Goal: Task Accomplishment & Management: Complete application form

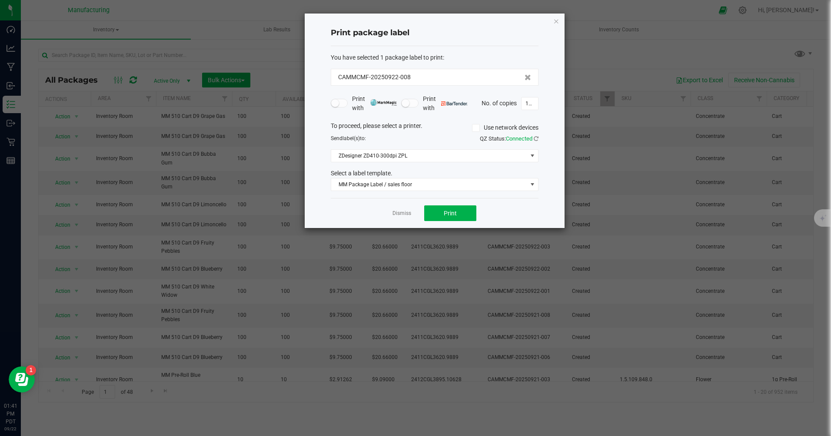
click at [559, 22] on icon "button" at bounding box center [557, 21] width 6 height 10
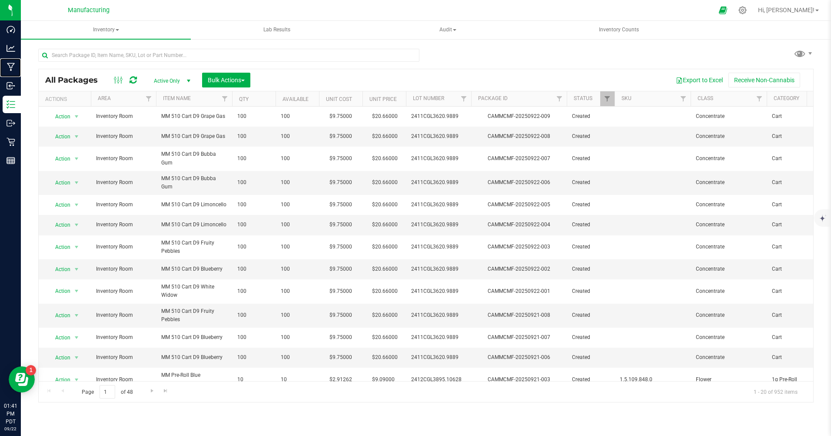
click at [0, 0] on p "Manufacturing" at bounding box center [0, 0] width 0 height 0
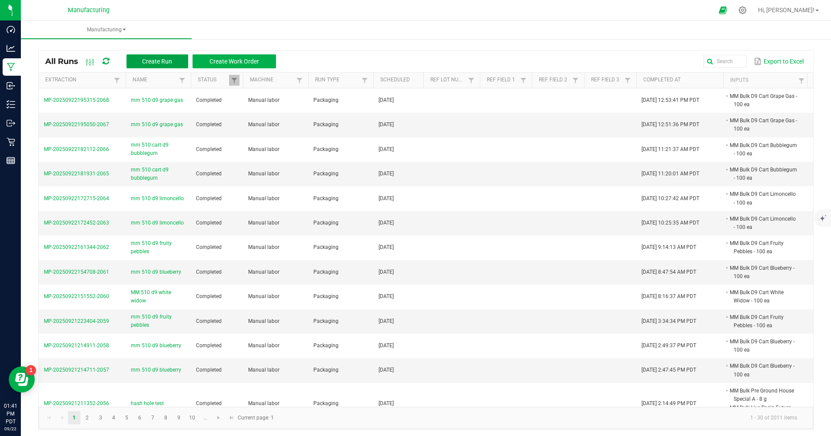
click at [154, 62] on span "Create Run" at bounding box center [157, 61] width 30 height 7
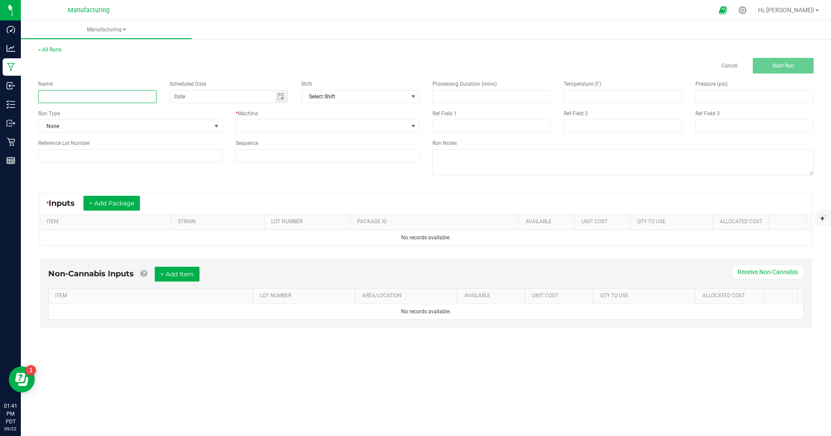
click at [108, 99] on input at bounding box center [97, 96] width 118 height 13
type input "mm 510 d9 sour diesel"
click at [100, 126] on span "None" at bounding box center [125, 126] width 173 height 12
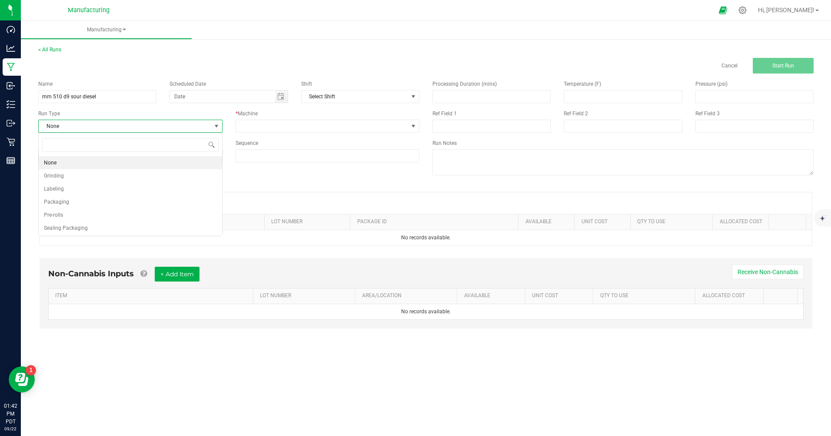
scroll to position [13, 184]
click at [67, 200] on span "Packaging" at bounding box center [56, 201] width 25 height 9
click at [284, 97] on span "Toggle calendar" at bounding box center [280, 96] width 7 height 7
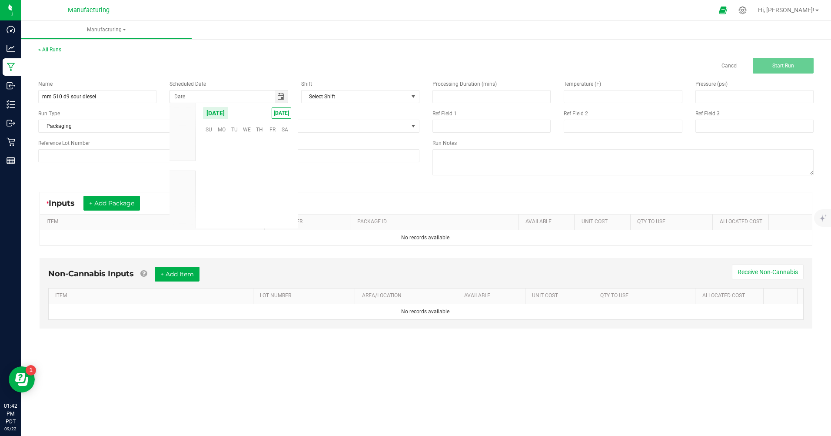
scroll to position [141049, 0]
click at [280, 113] on span "[DATE]" at bounding box center [282, 112] width 20 height 11
type input "[DATE]"
click at [252, 130] on span at bounding box center [322, 126] width 173 height 12
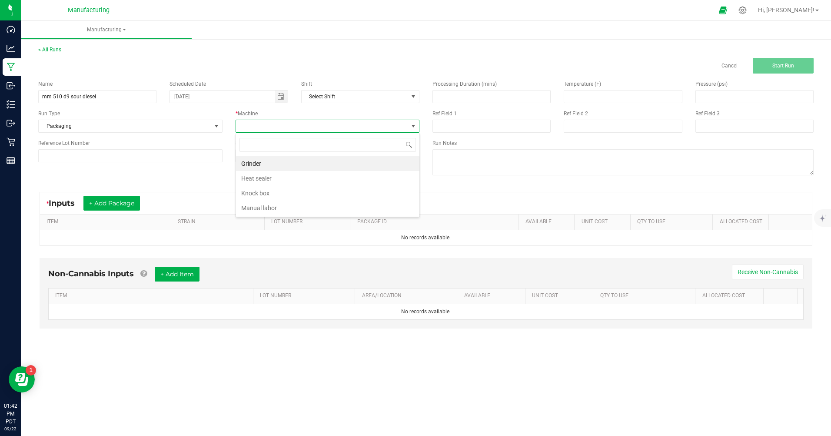
scroll to position [13, 184]
click at [252, 206] on li "Manual labor" at bounding box center [327, 207] width 183 height 15
click at [135, 202] on button "+ Add Package" at bounding box center [111, 203] width 57 height 15
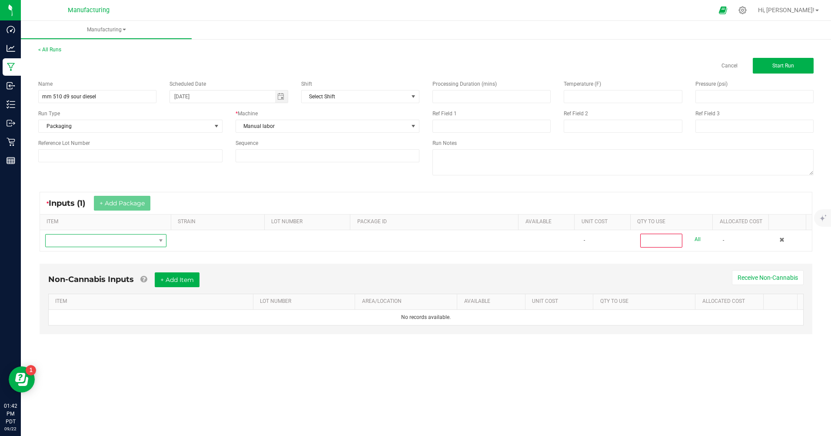
click at [95, 238] on span "NO DATA FOUND" at bounding box center [101, 240] width 110 height 12
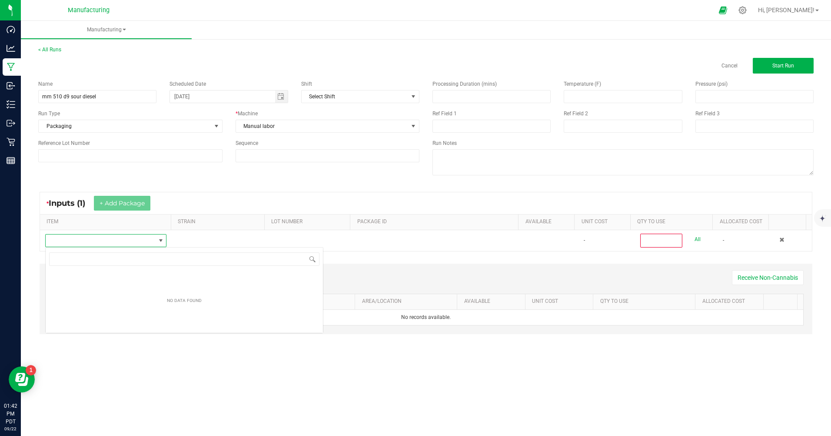
scroll to position [13, 120]
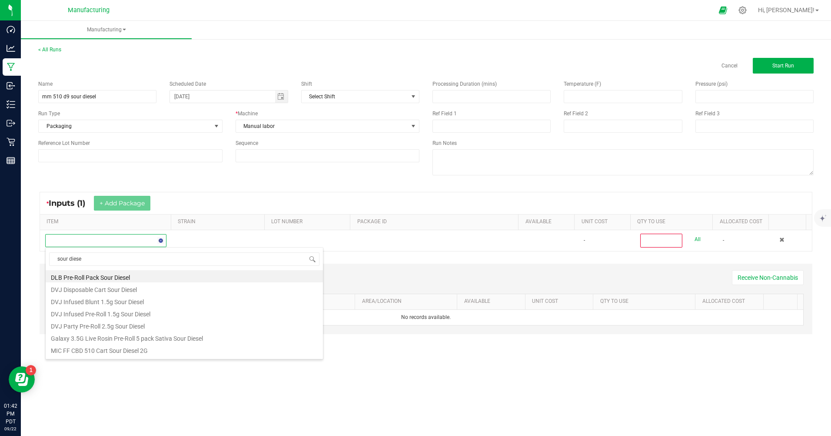
type input "sour diesel"
click at [94, 312] on li "MM Bulk D9 Cart Sour Diesel" at bounding box center [184, 311] width 277 height 12
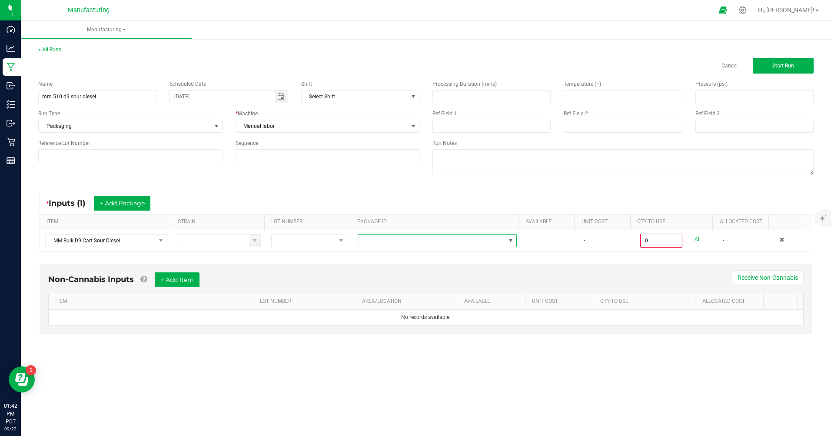
click at [387, 242] on span at bounding box center [431, 240] width 147 height 12
click at [419, 292] on li "CAMMCMF-20250822-179" at bounding box center [434, 292] width 157 height 15
click at [695, 239] on link "All" at bounding box center [698, 239] width 6 height 12
type input "100 ea"
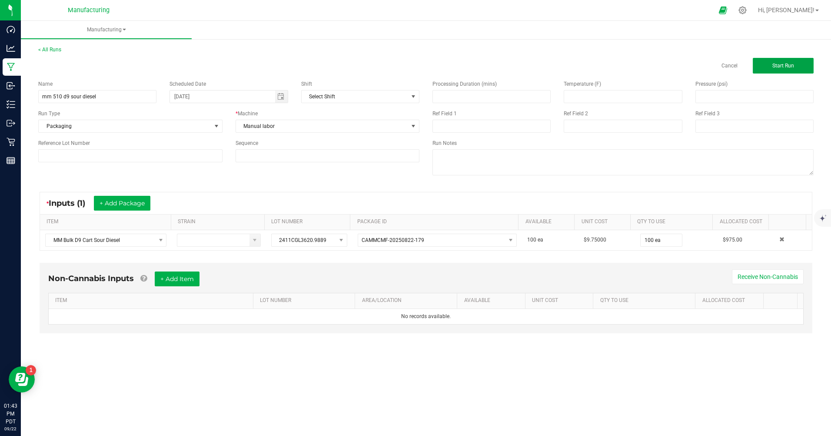
click at [787, 72] on button "Start Run" at bounding box center [783, 66] width 61 height 16
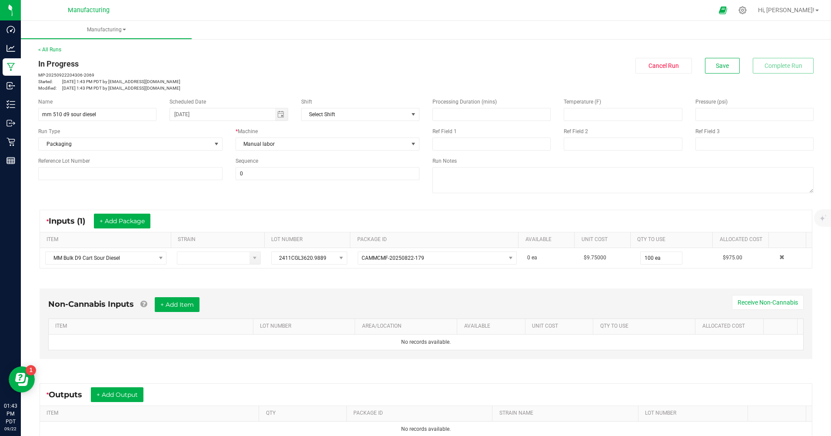
scroll to position [87, 0]
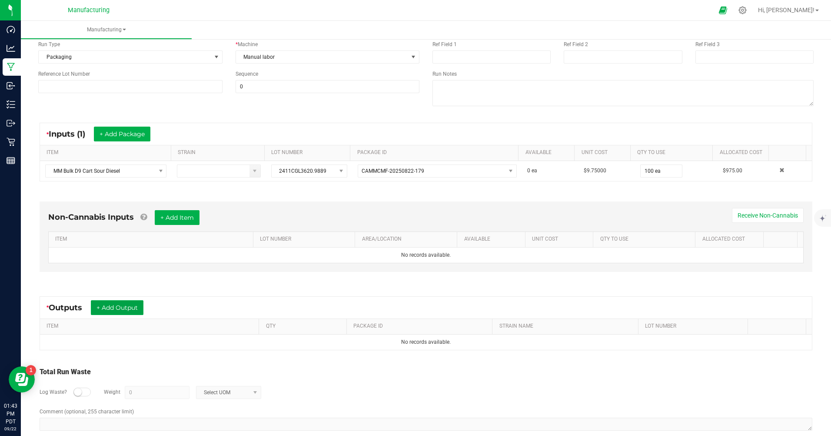
click at [124, 304] on button "+ Add Output" at bounding box center [117, 307] width 53 height 15
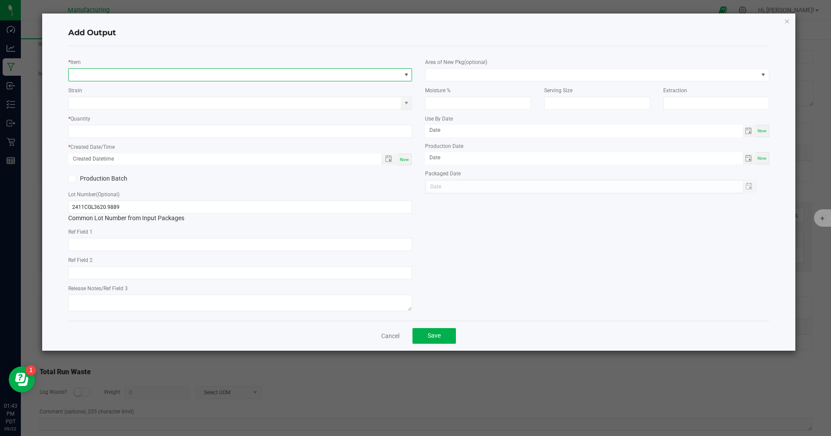
click at [114, 77] on span "NO DATA FOUND" at bounding box center [235, 75] width 332 height 12
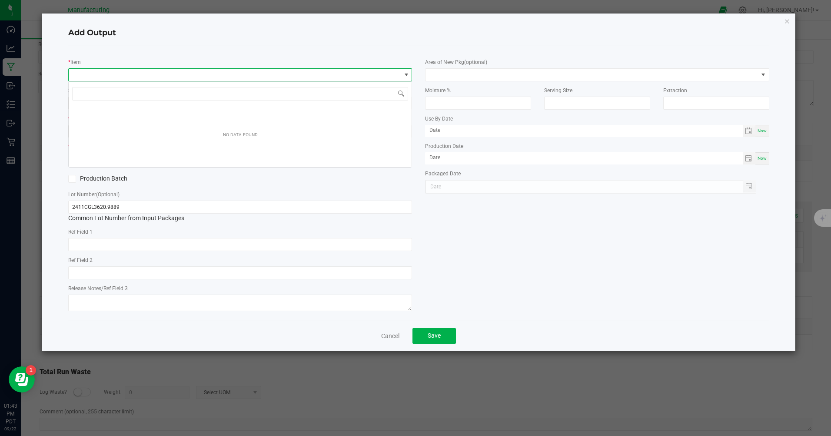
scroll to position [13, 344]
type input "sour diesel"
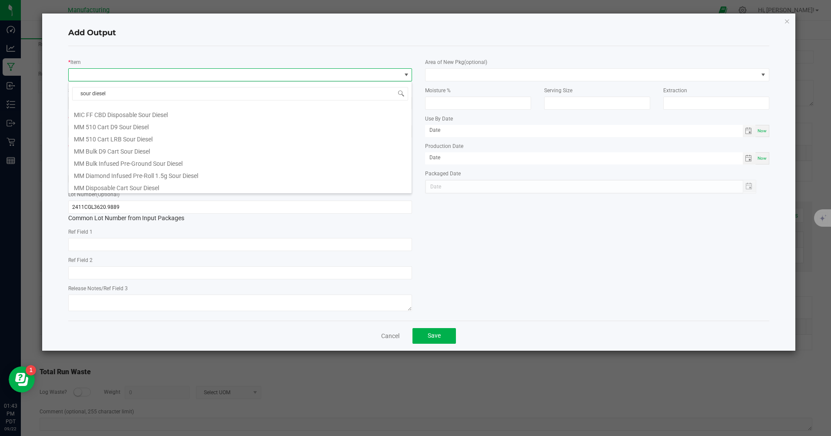
scroll to position [87, 0]
click at [120, 123] on li "MM 510 Cart D9 Sour Diesel" at bounding box center [240, 121] width 343 height 12
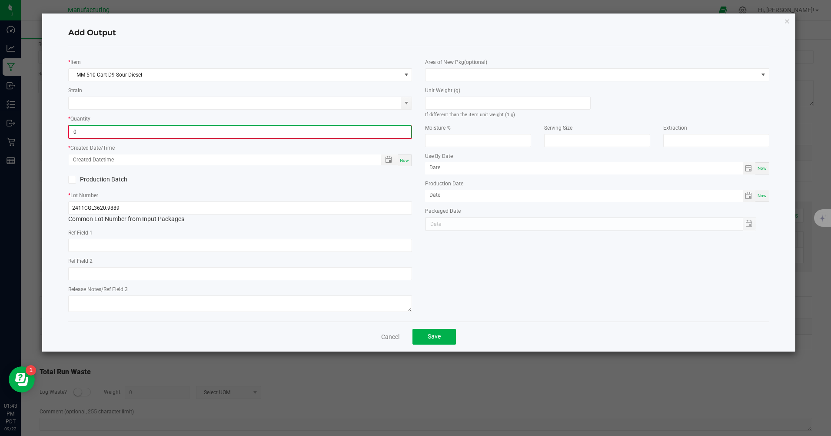
click at [97, 135] on input "0" at bounding box center [240, 132] width 342 height 12
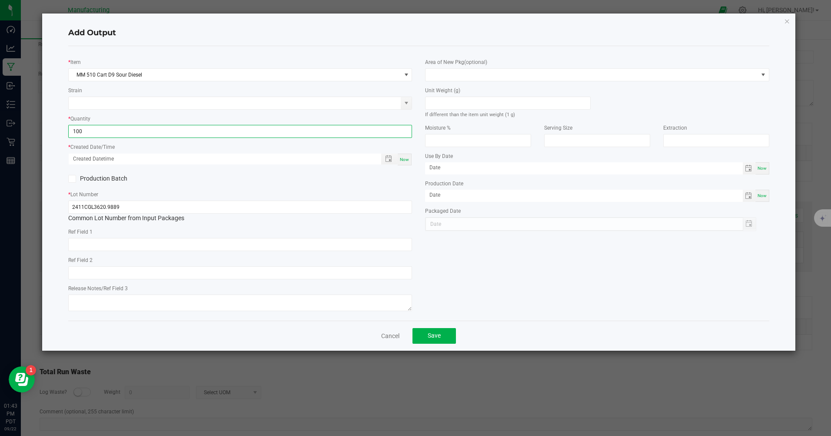
type input "100 ea"
click at [402, 160] on span "Now" at bounding box center [404, 159] width 9 height 5
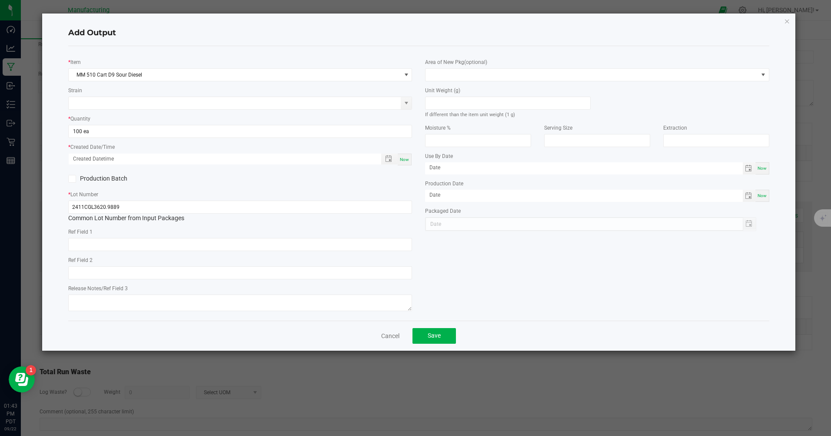
type input "[DATE] 1:43 PM"
type input "[DATE]"
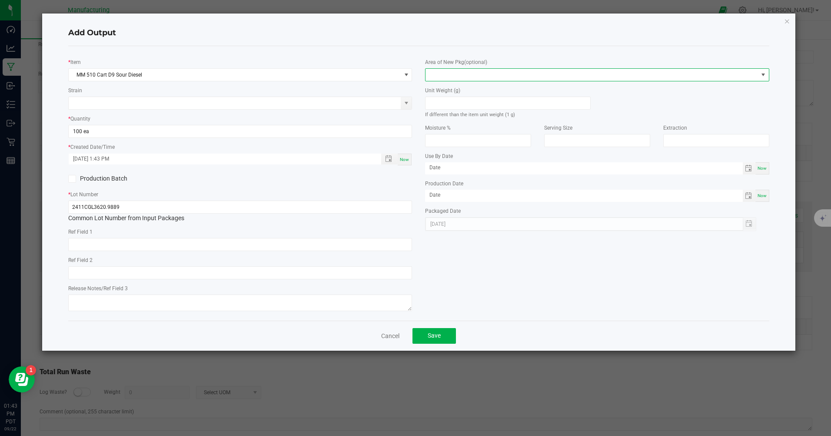
click at [455, 75] on span at bounding box center [592, 75] width 332 height 12
click at [467, 183] on li "Inventory Room" at bounding box center [597, 186] width 343 height 15
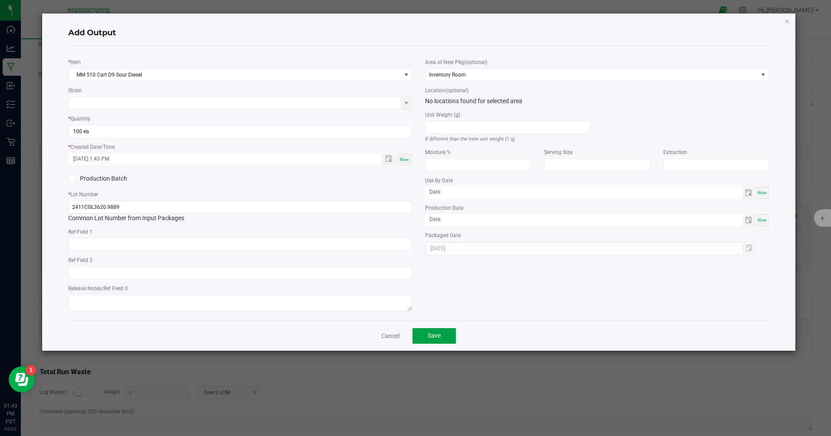
click at [447, 336] on button "Save" at bounding box center [434, 336] width 43 height 16
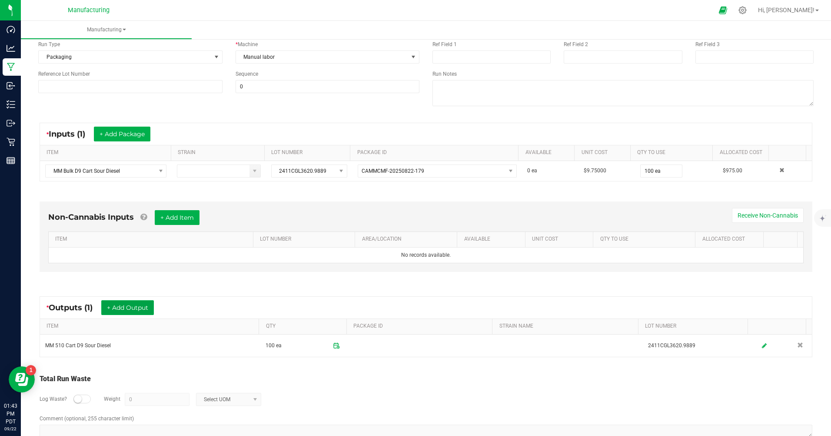
scroll to position [0, 0]
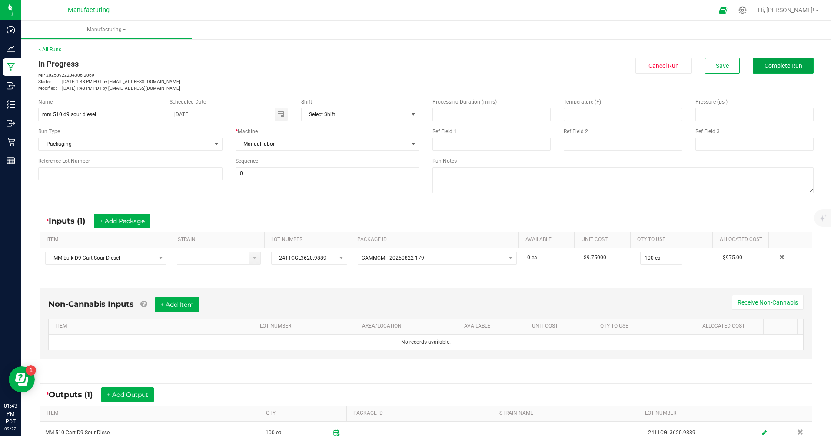
click at [776, 67] on span "Complete Run" at bounding box center [784, 65] width 38 height 7
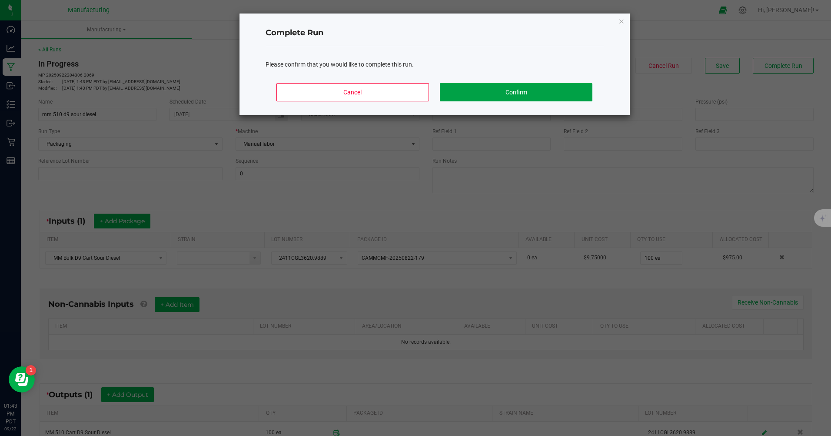
click at [530, 98] on button "Confirm" at bounding box center [516, 92] width 152 height 18
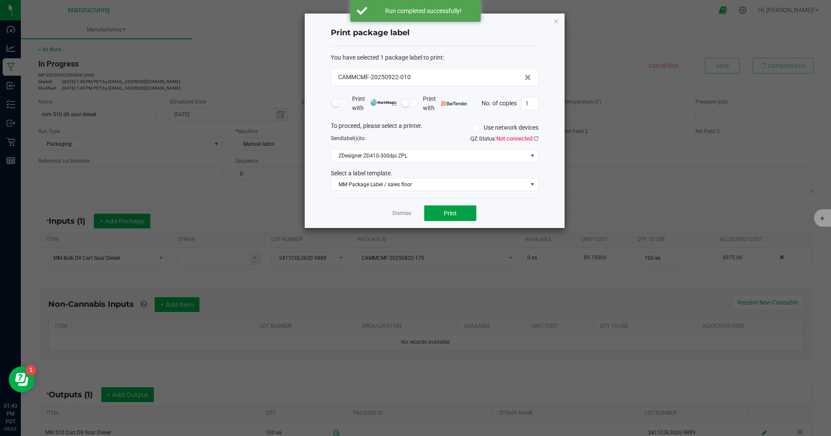
click at [454, 217] on button "Print" at bounding box center [450, 213] width 52 height 16
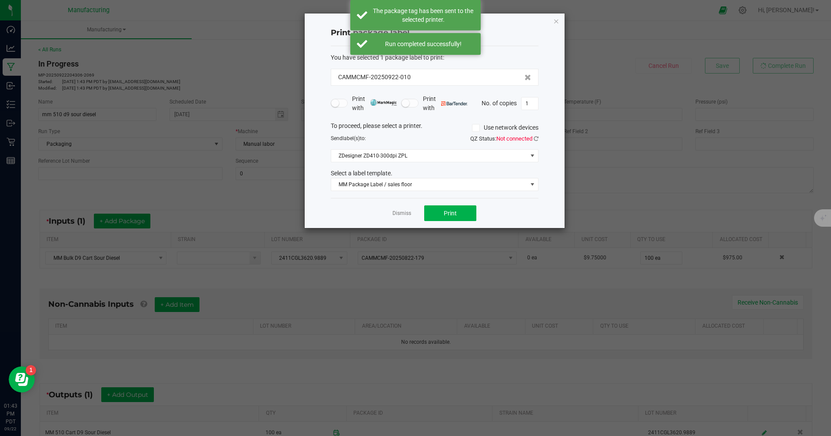
click at [413, 177] on div "Select a label template." at bounding box center [434, 173] width 221 height 9
click at [409, 187] on span "MM Package Label / sales floor" at bounding box center [429, 184] width 196 height 12
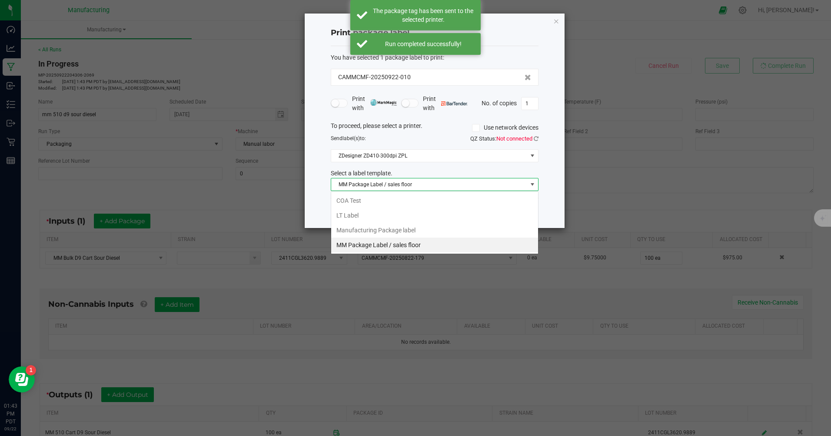
scroll to position [13, 208]
click at [412, 232] on li "Manufacturing Package label" at bounding box center [434, 230] width 207 height 15
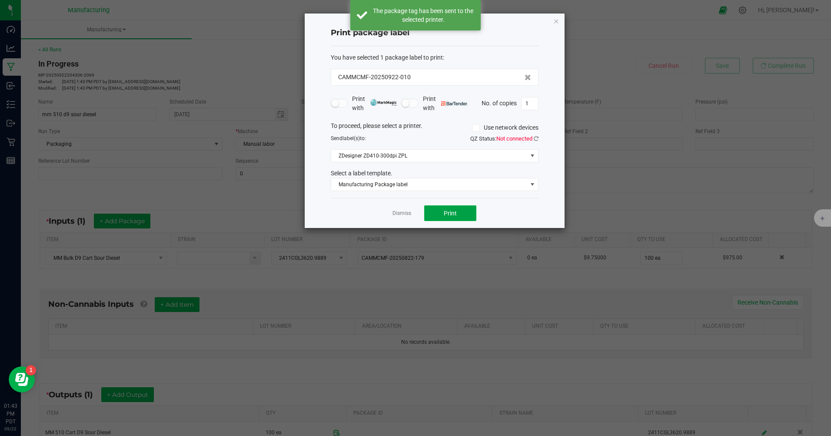
click at [455, 209] on button "Print" at bounding box center [450, 213] width 52 height 16
click at [555, 22] on icon "button" at bounding box center [557, 21] width 6 height 10
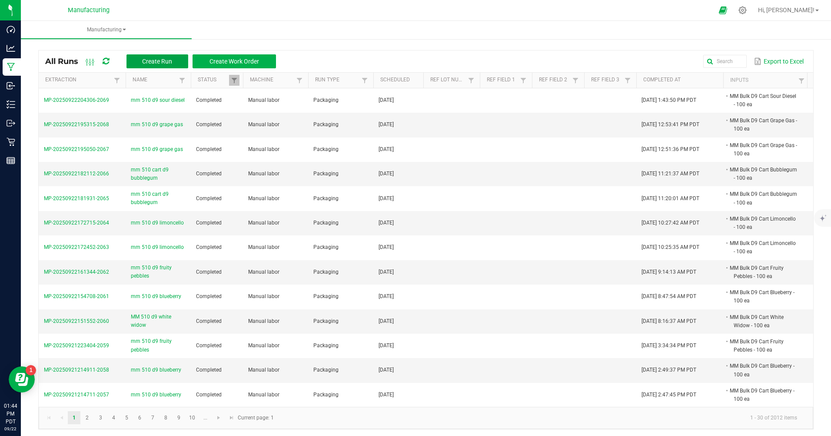
click at [173, 58] on button "Create Run" at bounding box center [158, 61] width 62 height 14
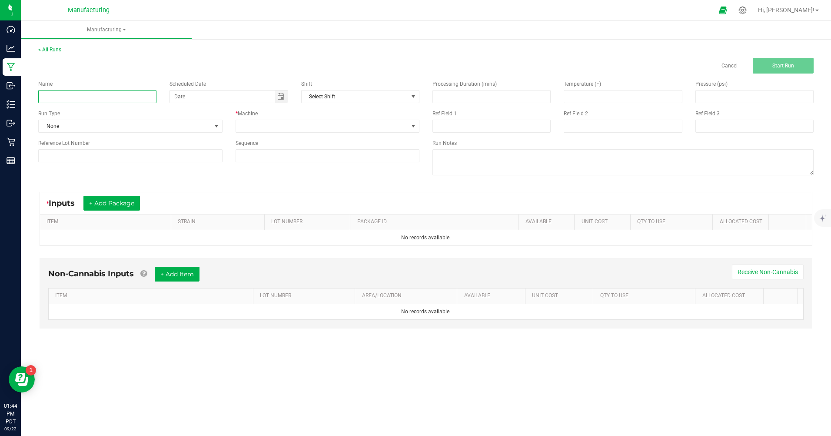
click at [105, 100] on input at bounding box center [97, 96] width 118 height 13
type input "mm 510 d9 sour diesel"
click at [95, 128] on span "None" at bounding box center [125, 126] width 173 height 12
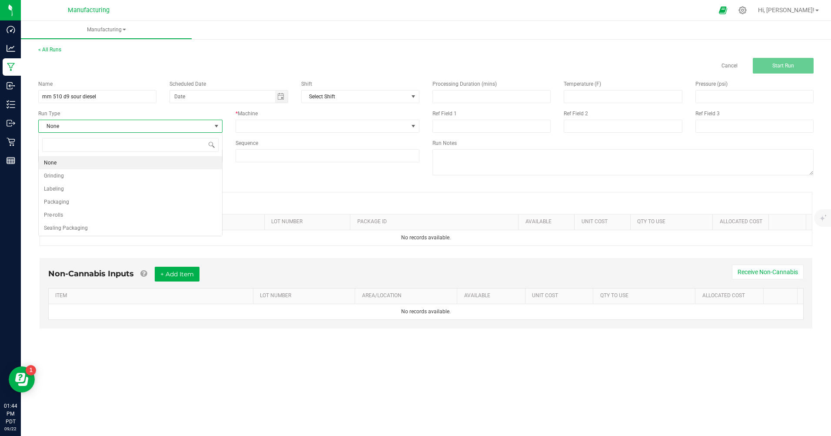
scroll to position [13, 184]
click at [68, 203] on span "Packaging" at bounding box center [56, 201] width 25 height 9
click at [282, 96] on span "Toggle calendar" at bounding box center [280, 96] width 7 height 7
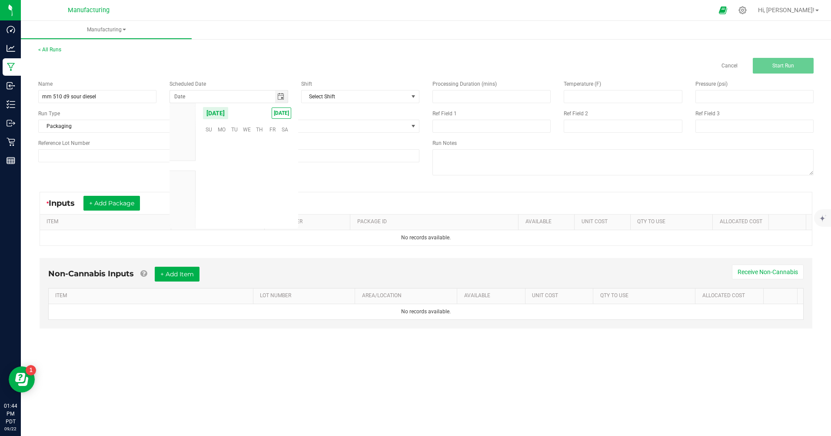
scroll to position [141049, 0]
click at [277, 115] on span "[DATE]" at bounding box center [282, 112] width 20 height 11
type input "[DATE]"
click at [272, 128] on span at bounding box center [322, 126] width 173 height 12
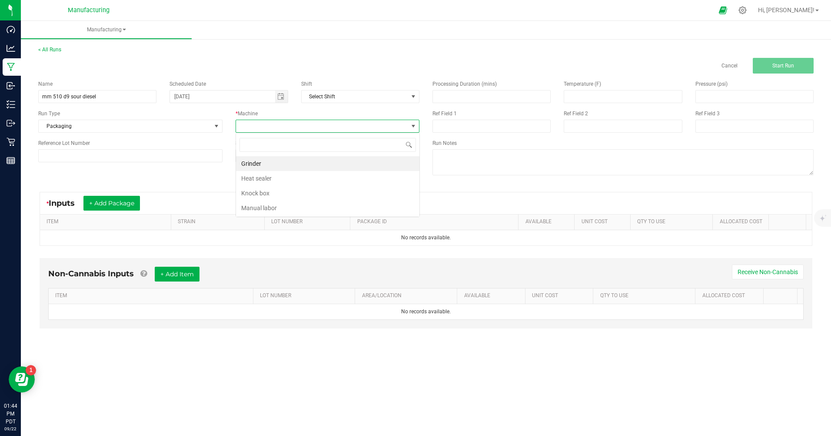
scroll to position [13, 184]
click at [253, 206] on li "Manual labor" at bounding box center [327, 207] width 183 height 15
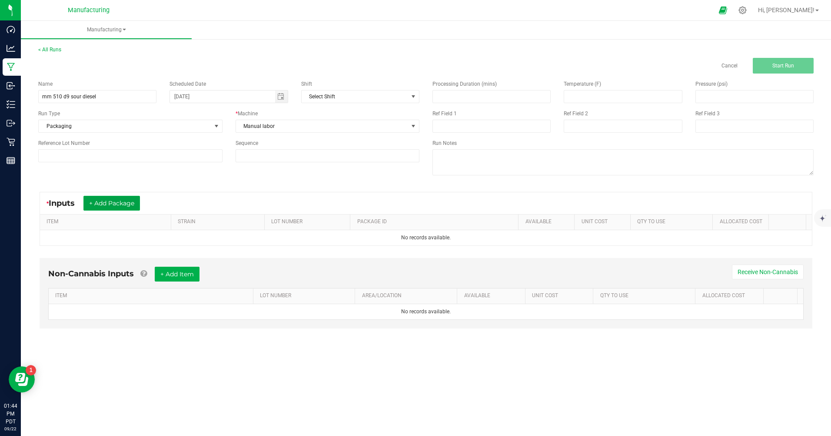
click at [135, 203] on button "+ Add Package" at bounding box center [111, 203] width 57 height 15
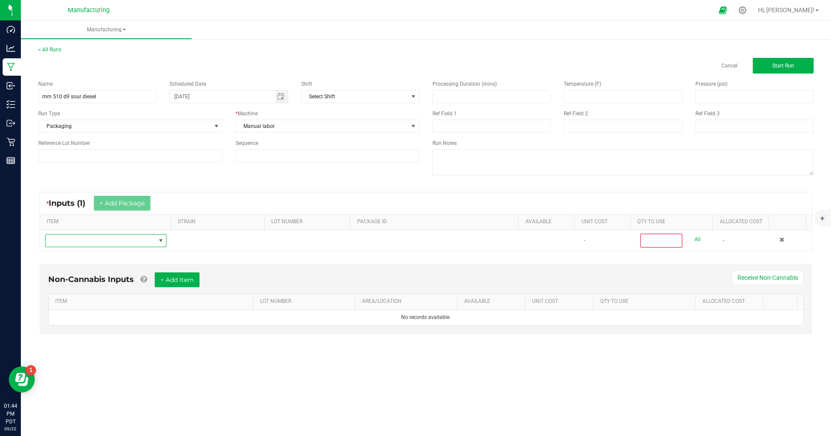
click at [108, 236] on span "NO DATA FOUND" at bounding box center [101, 240] width 110 height 12
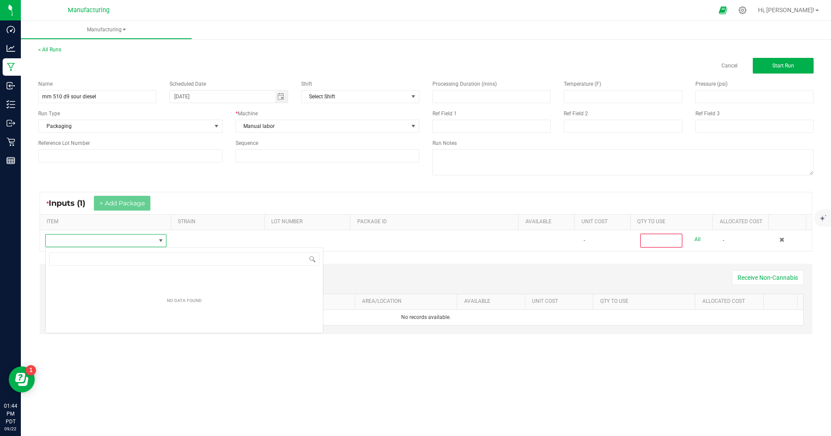
scroll to position [13, 120]
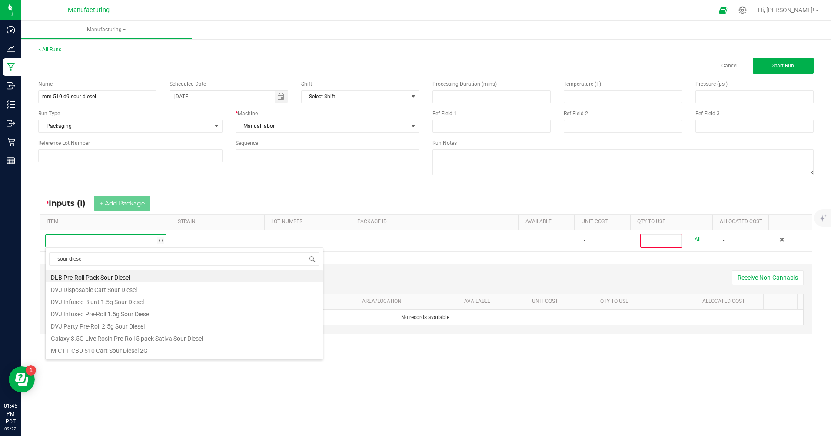
type input "sour diesel"
click at [90, 307] on li "MM Bulk D9 Cart Sour Diesel" at bounding box center [184, 309] width 277 height 12
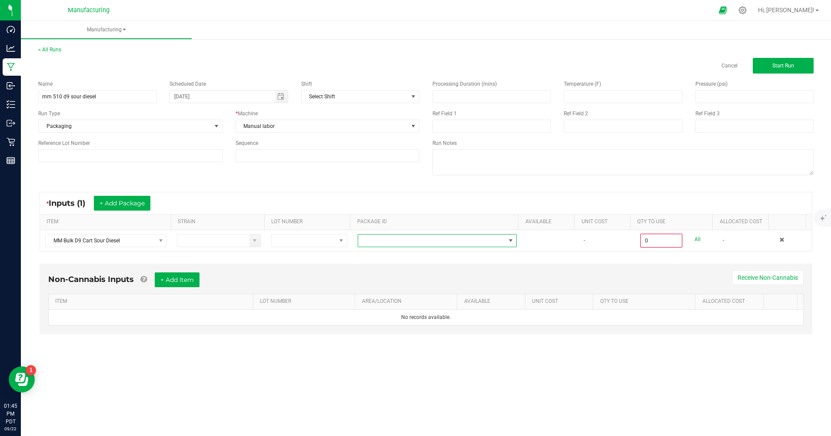
click at [383, 243] on span at bounding box center [431, 240] width 147 height 12
click at [424, 280] on li "CAMMCMF-20250702-231" at bounding box center [434, 277] width 157 height 15
click at [695, 242] on link "All" at bounding box center [698, 239] width 6 height 12
type input "100 ea"
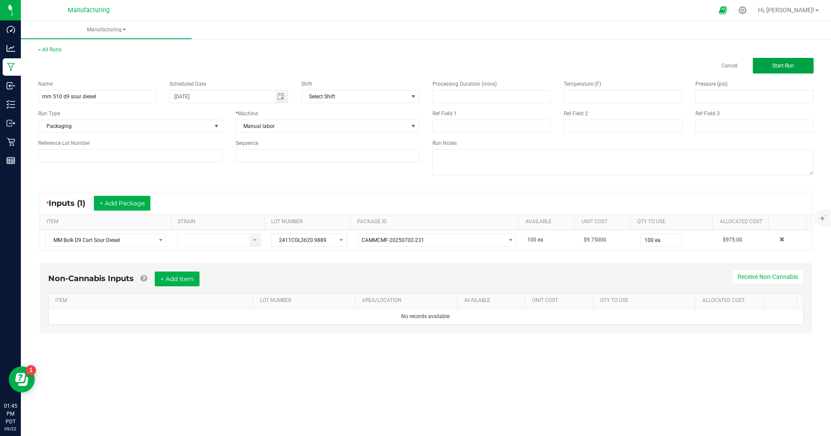
click at [769, 70] on button "Start Run" at bounding box center [783, 66] width 61 height 16
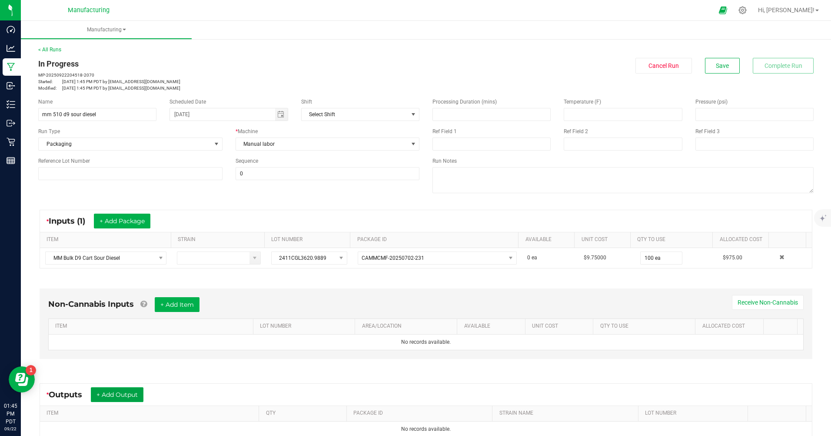
click at [130, 395] on button "+ Add Output" at bounding box center [117, 394] width 53 height 15
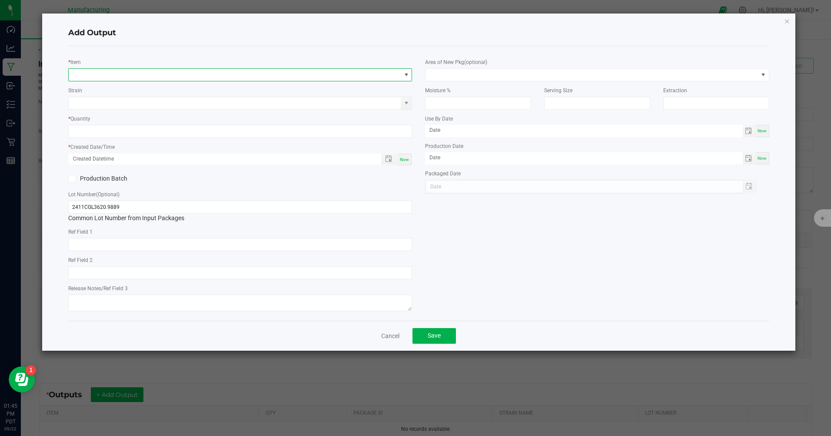
click at [128, 75] on span "NO DATA FOUND" at bounding box center [235, 75] width 332 height 12
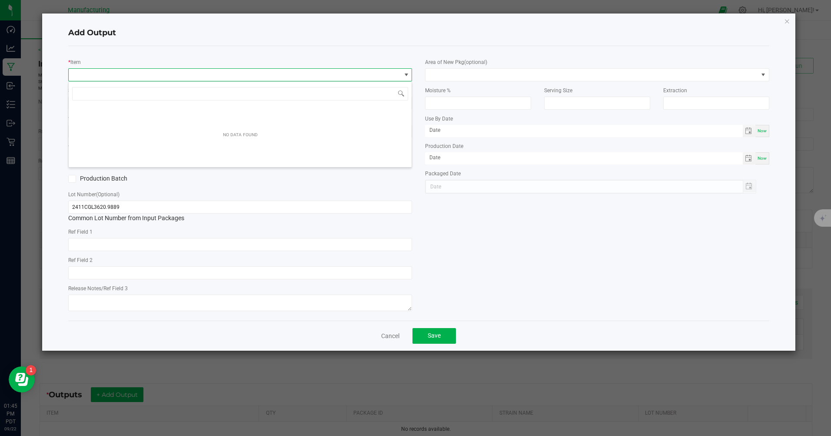
scroll to position [13, 344]
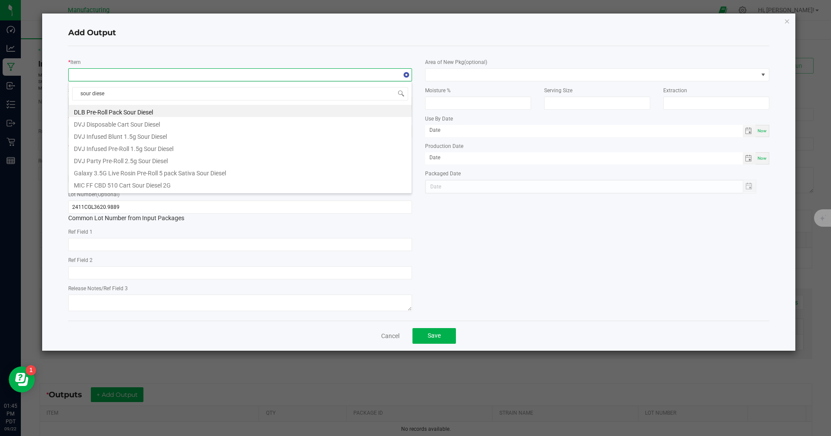
type input "sour diesel"
click at [106, 166] on li "MM 510 Cart D9 Sour Diesel" at bounding box center [240, 165] width 343 height 12
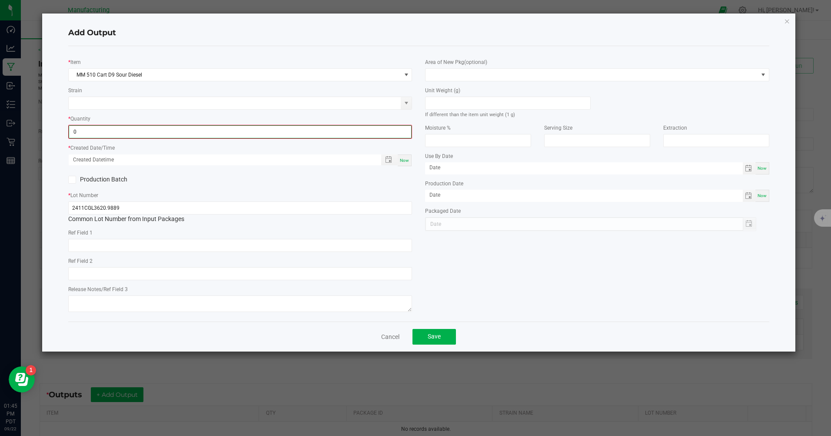
click at [91, 130] on input "0" at bounding box center [240, 132] width 342 height 12
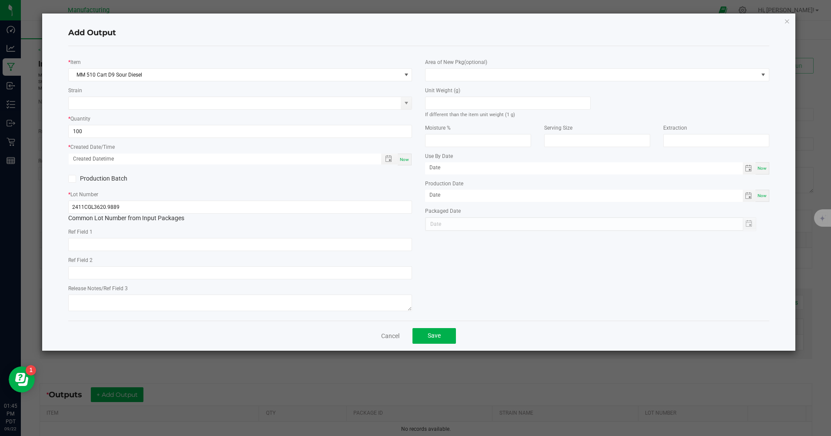
type input "100 ea"
click at [403, 160] on span "Now" at bounding box center [404, 159] width 9 height 5
type input "[DATE] 1:45 PM"
type input "[DATE]"
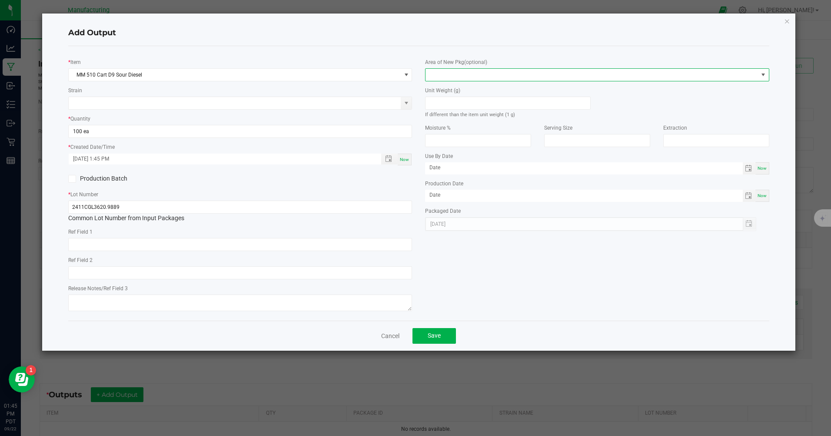
click at [450, 78] on span at bounding box center [592, 75] width 332 height 12
click at [461, 187] on li "Inventory Room" at bounding box center [597, 186] width 343 height 15
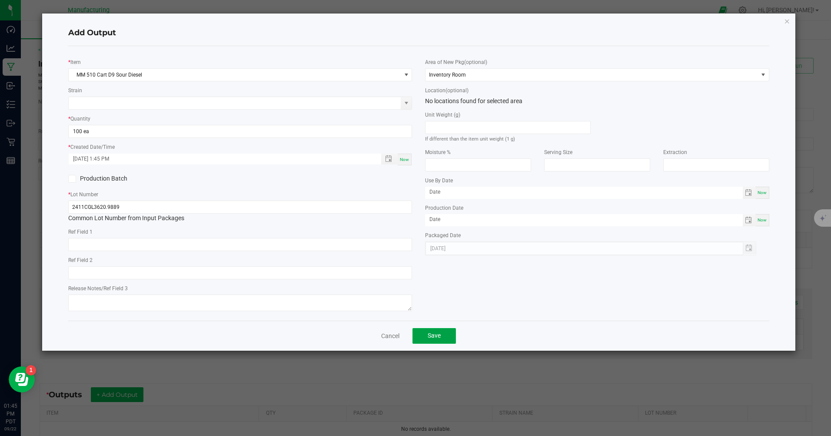
click at [434, 334] on span "Save" at bounding box center [434, 335] width 13 height 7
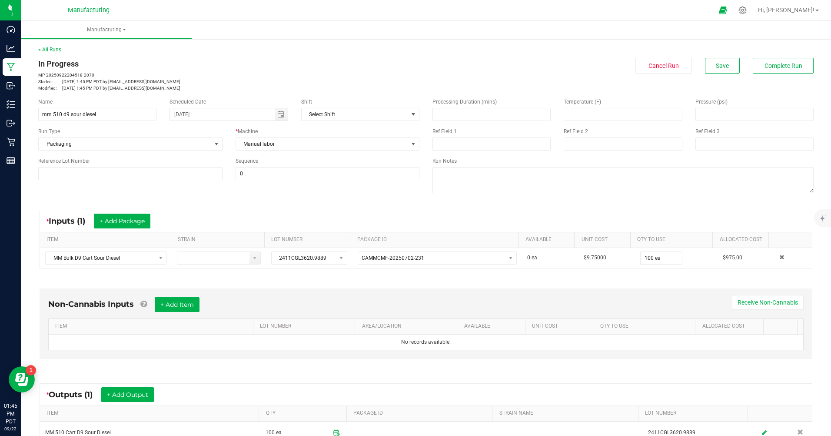
click at [787, 73] on div "In Progress MP-20250922204518-2070 Started: [DATE] 1:45 PM PDT by [EMAIL_ADDRES…" at bounding box center [426, 74] width 789 height 33
click at [774, 67] on span "Complete Run" at bounding box center [784, 65] width 38 height 7
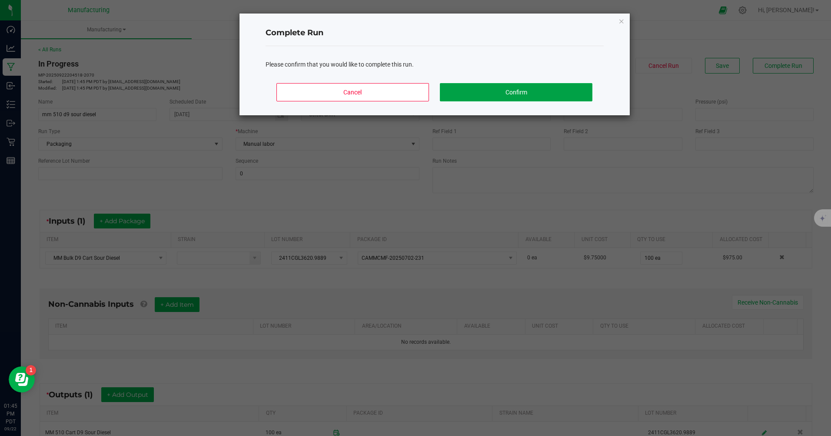
click at [556, 90] on button "Confirm" at bounding box center [516, 92] width 152 height 18
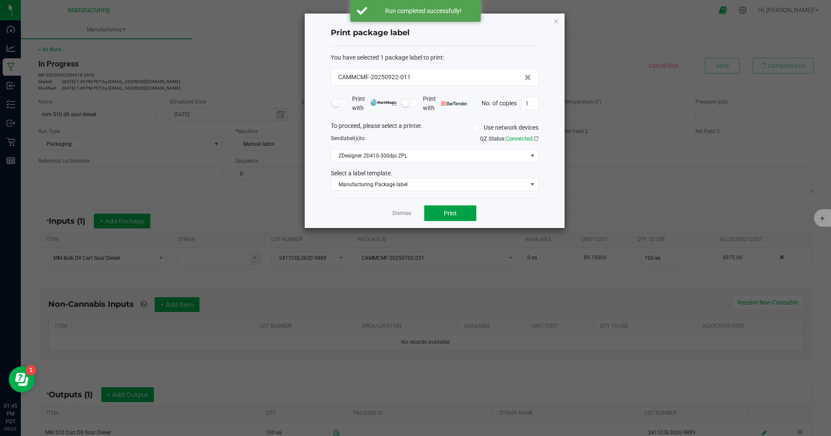
click at [454, 215] on span "Print" at bounding box center [450, 213] width 13 height 7
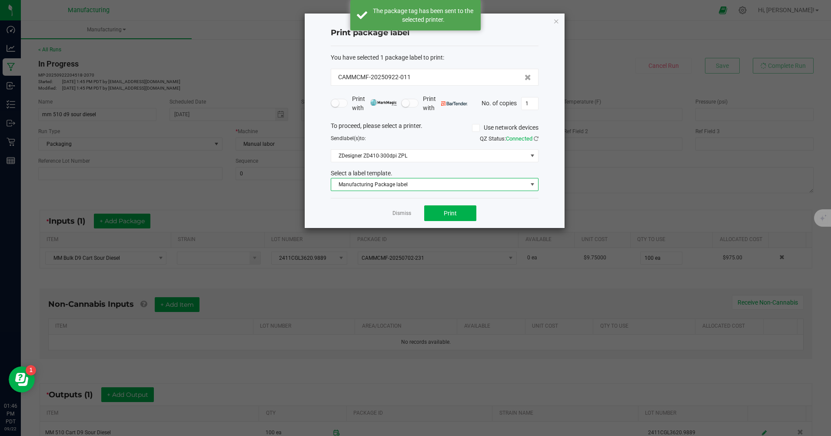
click at [413, 187] on span "Manufacturing Package label" at bounding box center [429, 184] width 196 height 12
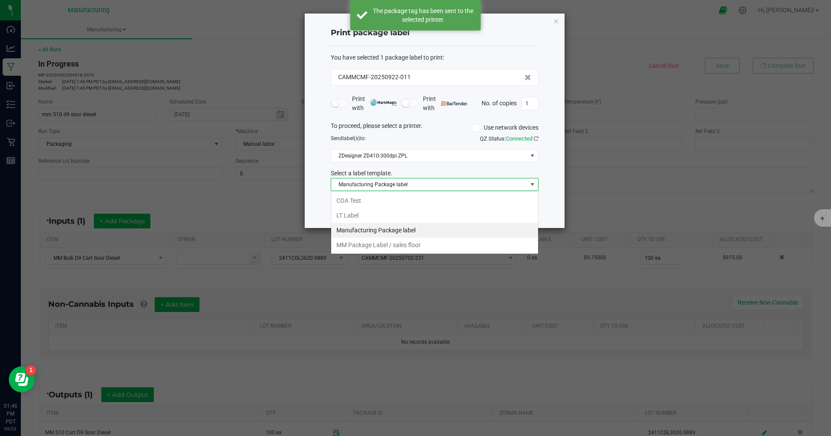
scroll to position [13, 208]
click at [401, 246] on li "MM Package Label / sales floor" at bounding box center [434, 244] width 207 height 15
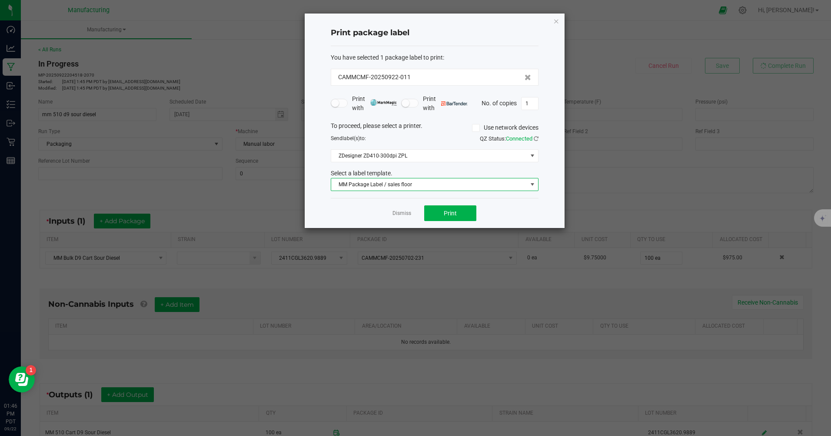
click at [533, 104] on input "1" at bounding box center [530, 103] width 17 height 12
type input "100"
click at [468, 214] on button "Print" at bounding box center [450, 213] width 52 height 16
click at [556, 22] on icon "button" at bounding box center [557, 21] width 6 height 10
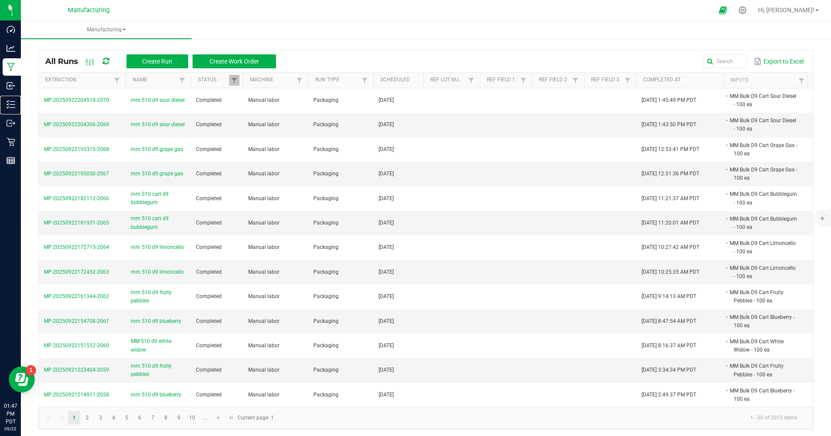
click at [0, 0] on p "Inventory" at bounding box center [0, 0] width 0 height 0
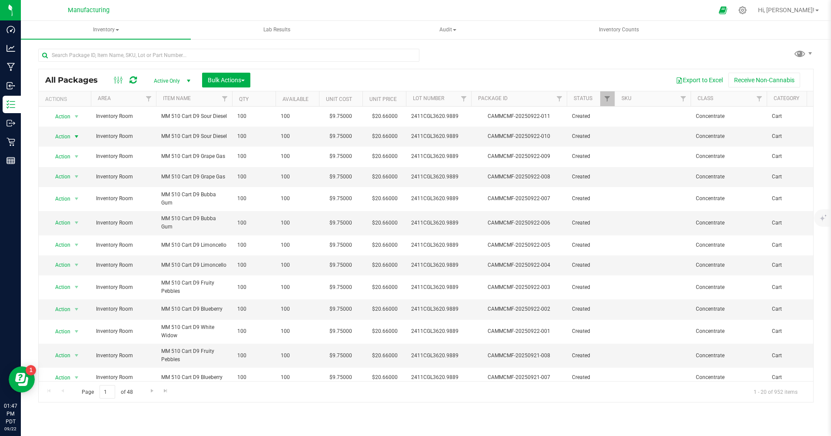
click at [57, 137] on span "Action" at bounding box center [58, 136] width 23 height 12
click at [61, 226] on li "Print package label" at bounding box center [76, 228] width 56 height 13
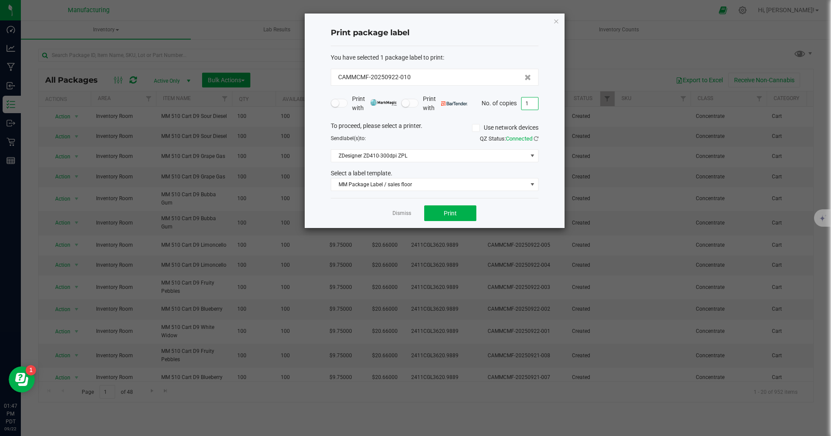
click at [532, 103] on input "1" at bounding box center [530, 103] width 17 height 12
type input "100"
click at [465, 214] on button "Print" at bounding box center [450, 213] width 52 height 16
